Goal: Check status

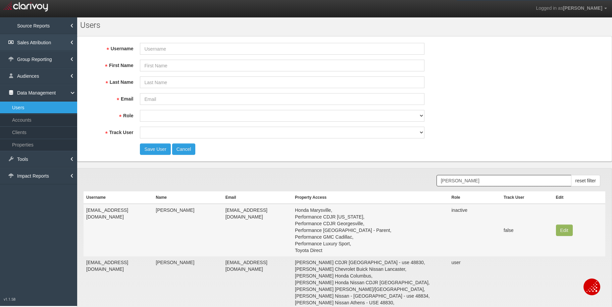
click at [38, 43] on link "Sales Attribution" at bounding box center [38, 42] width 77 height 17
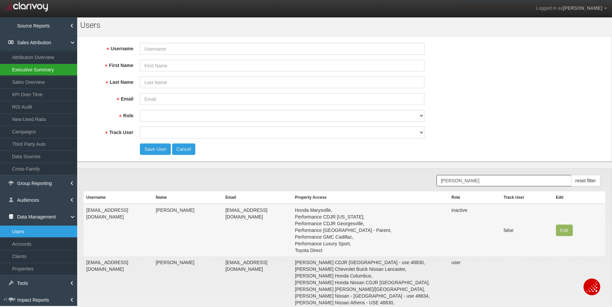
click at [47, 72] on link "Executive Summary" at bounding box center [38, 70] width 77 height 12
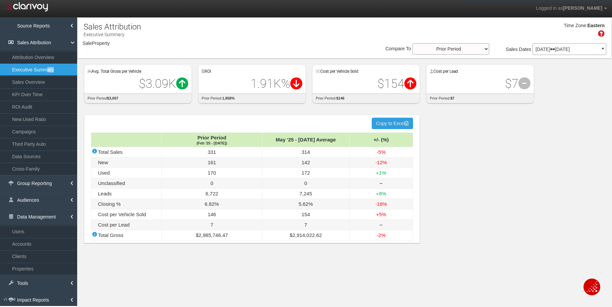
click at [574, 52] on p "[DATE] [DATE]" at bounding box center [569, 49] width 68 height 5
click at [0, 0] on div "Date Range: Custom [DATE] This Week Last Week This Month Last Month This Quarte…" at bounding box center [0, 0] width 0 height 0
select select "object:40165"
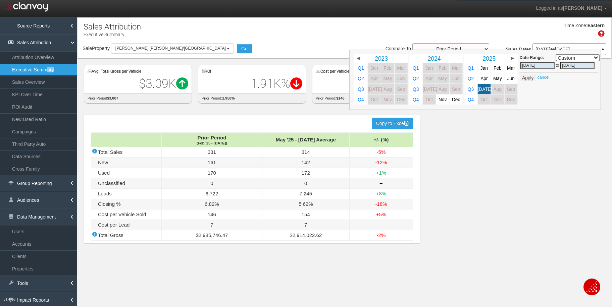
select select ","
type input "[DATE]"
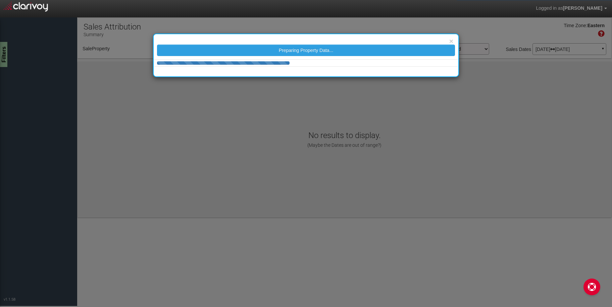
select select "object:2496"
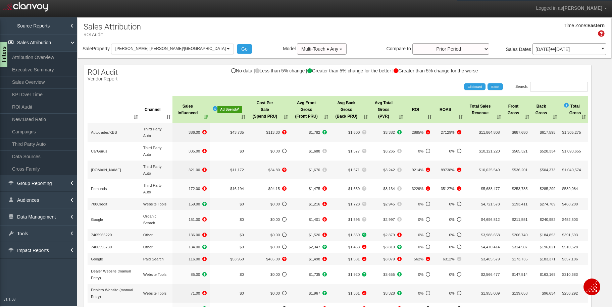
drag, startPoint x: 169, startPoint y: 47, endPoint x: 162, endPoint y: 92, distance: 44.8
click at [169, 47] on span "[PERSON_NAME] [PERSON_NAME]/[GEOGRAPHIC_DATA]" at bounding box center [170, 48] width 110 height 5
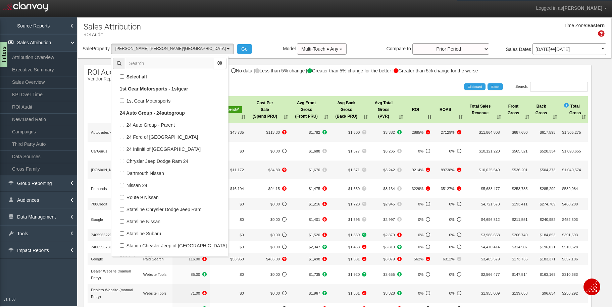
scroll to position [41933, 0]
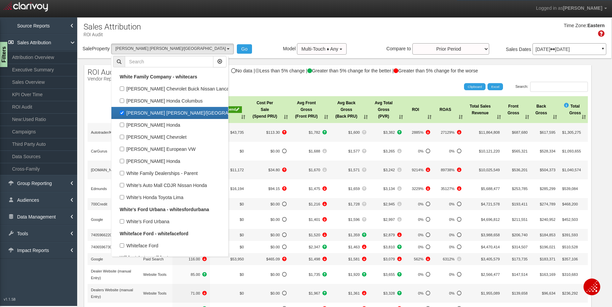
click at [164, 110] on label "[PERSON_NAME] [PERSON_NAME]/[GEOGRAPHIC_DATA]" at bounding box center [169, 113] width 113 height 9
click at [124, 111] on input "[PERSON_NAME] [PERSON_NAME]/[GEOGRAPHIC_DATA]" at bounding box center [122, 113] width 4 height 4
checkbox input "false"
select select
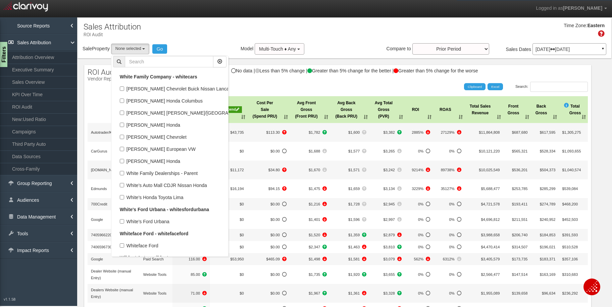
scroll to position [20154, 0]
drag, startPoint x: 155, startPoint y: 62, endPoint x: 162, endPoint y: 64, distance: 7.3
click at [155, 62] on input "text" at bounding box center [169, 61] width 89 height 11
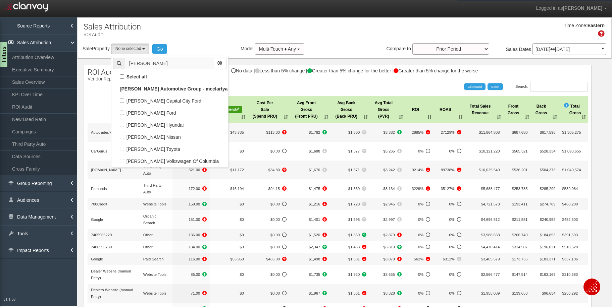
scroll to position [0, 0]
type input "joe mach"
click at [120, 112] on label "[PERSON_NAME] Ford" at bounding box center [169, 113] width 113 height 9
click at [120, 112] on input "[PERSON_NAME] Ford" at bounding box center [122, 113] width 4 height 4
checkbox input "true"
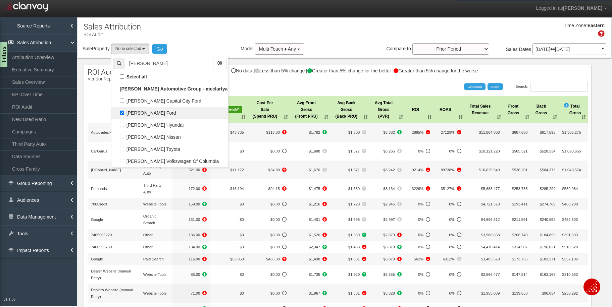
select select "object:1605"
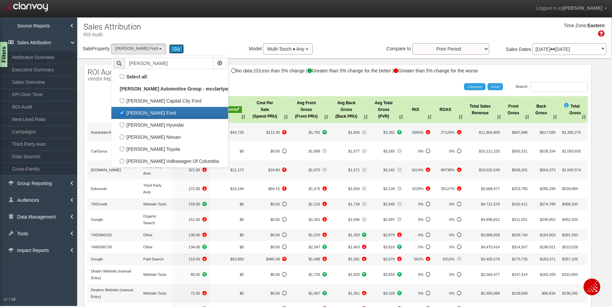
click at [169, 51] on button "Go" at bounding box center [176, 48] width 15 height 9
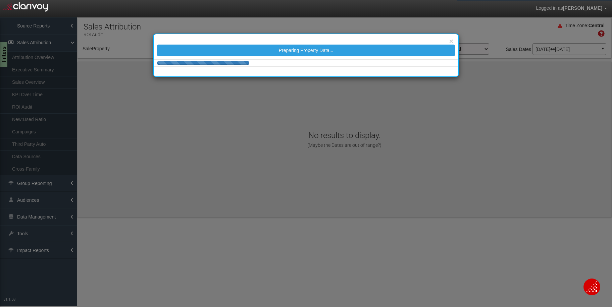
select select "object:4629"
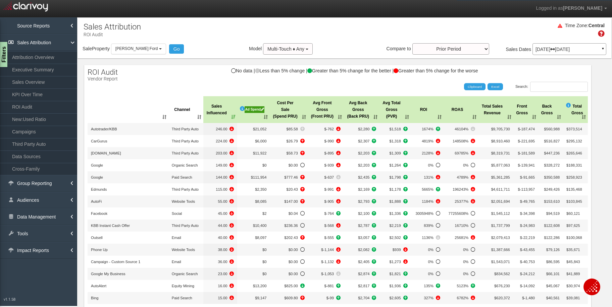
click at [550, 52] on p "[DATE] [DATE]" at bounding box center [569, 49] width 68 height 5
